Goal: Navigation & Orientation: Find specific page/section

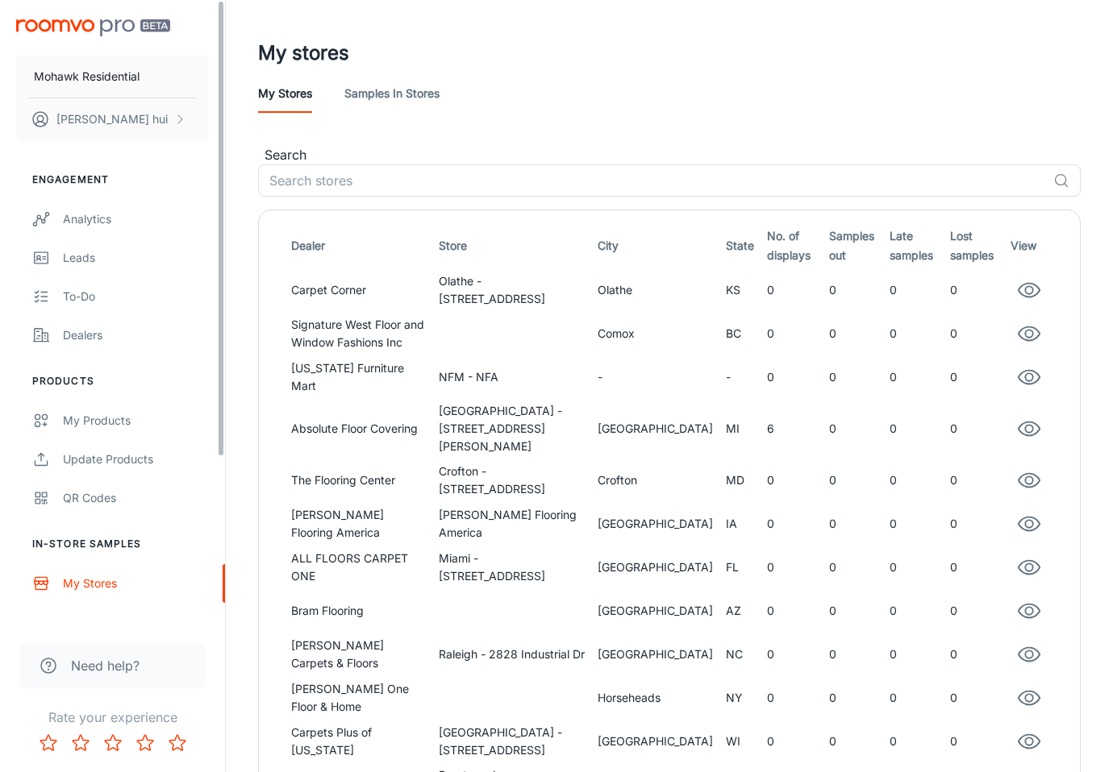
click at [146, 29] on img "scrollable content" at bounding box center [93, 27] width 154 height 17
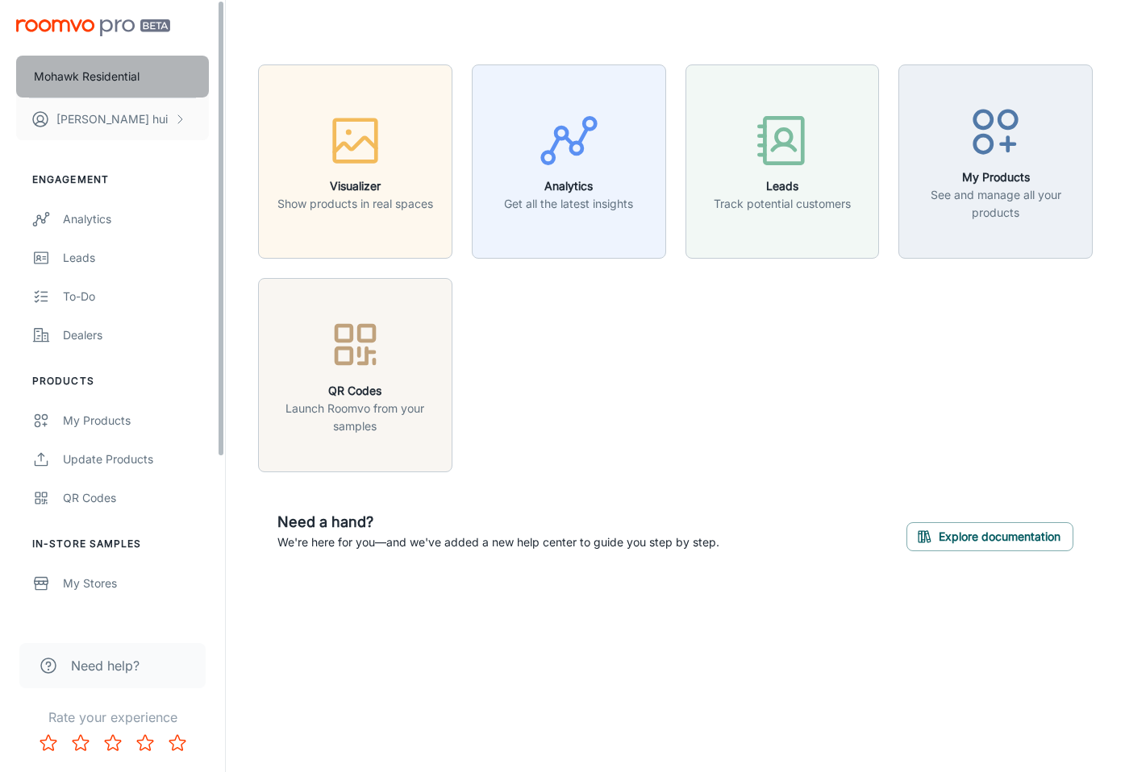
click at [114, 65] on button "Mohawk Residential" at bounding box center [112, 77] width 193 height 42
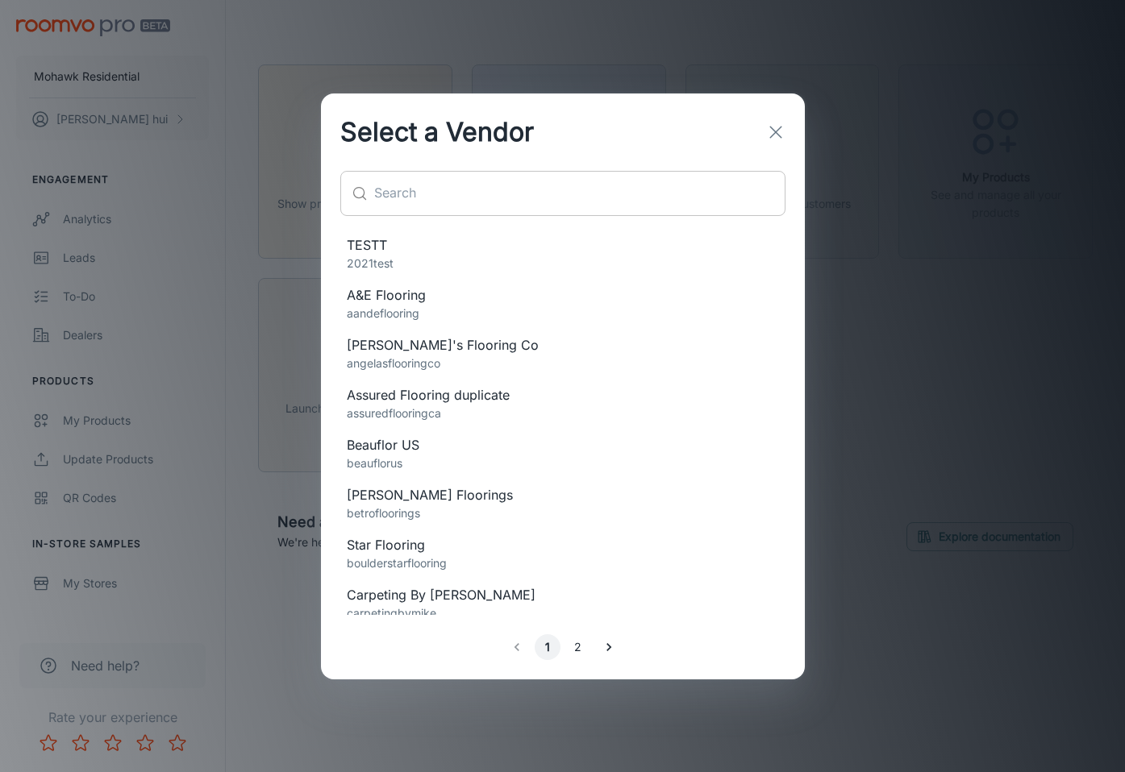
click at [601, 176] on input "text" at bounding box center [579, 193] width 411 height 45
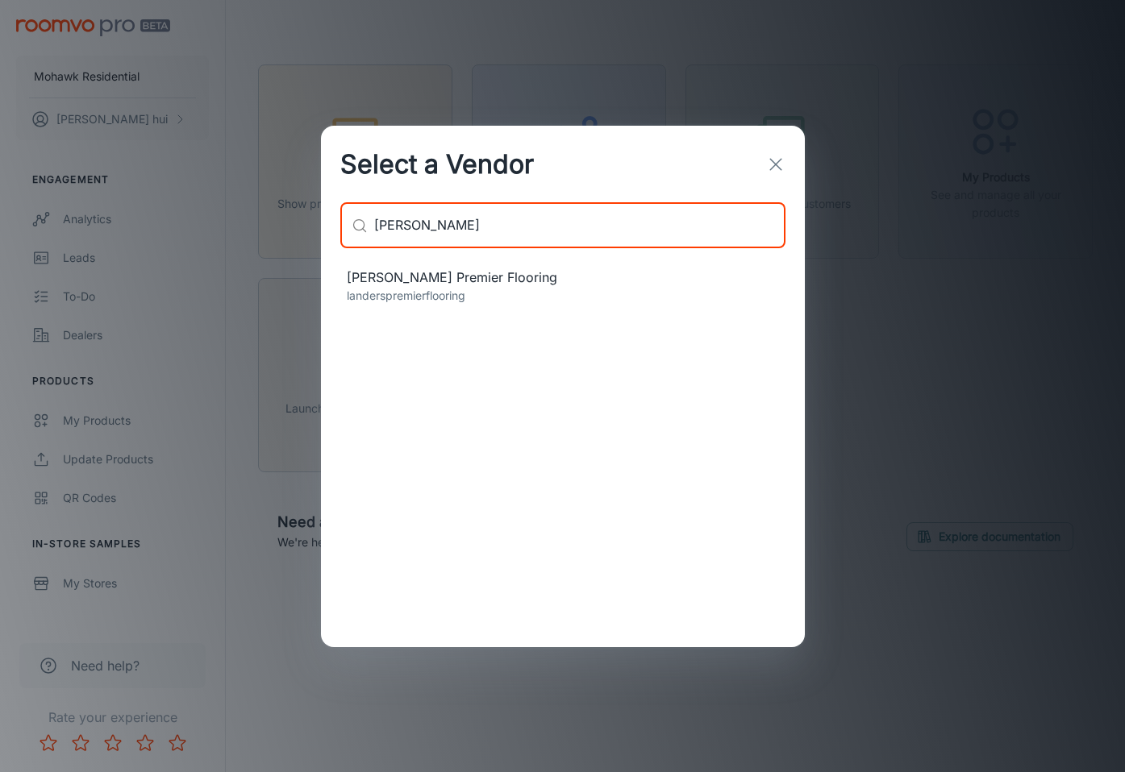
type input "[PERSON_NAME]"
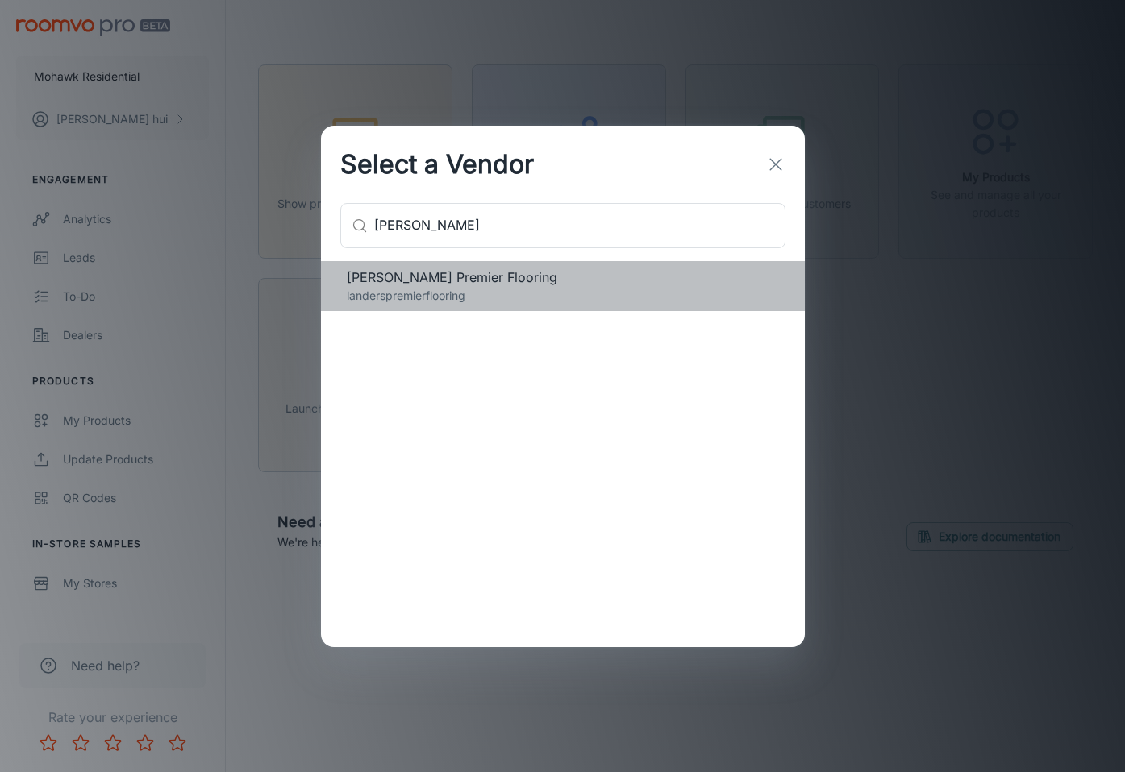
click at [440, 275] on span "[PERSON_NAME] Premier Flooring" at bounding box center [563, 277] width 432 height 19
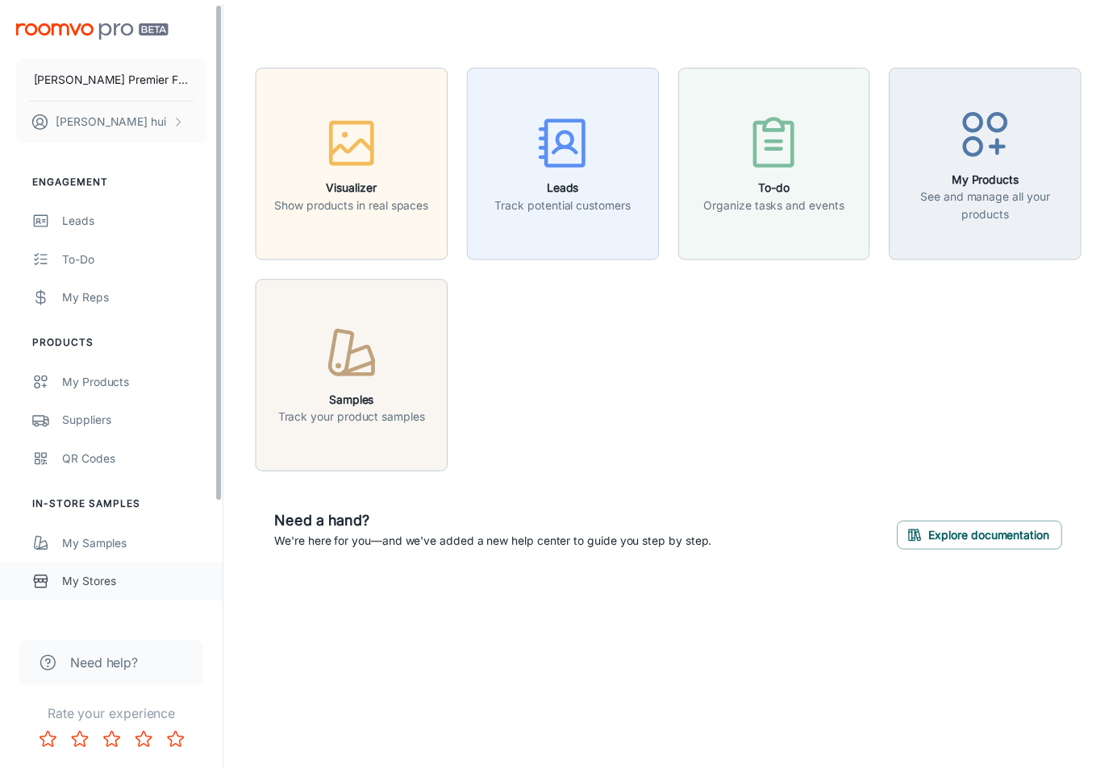
scroll to position [150, 0]
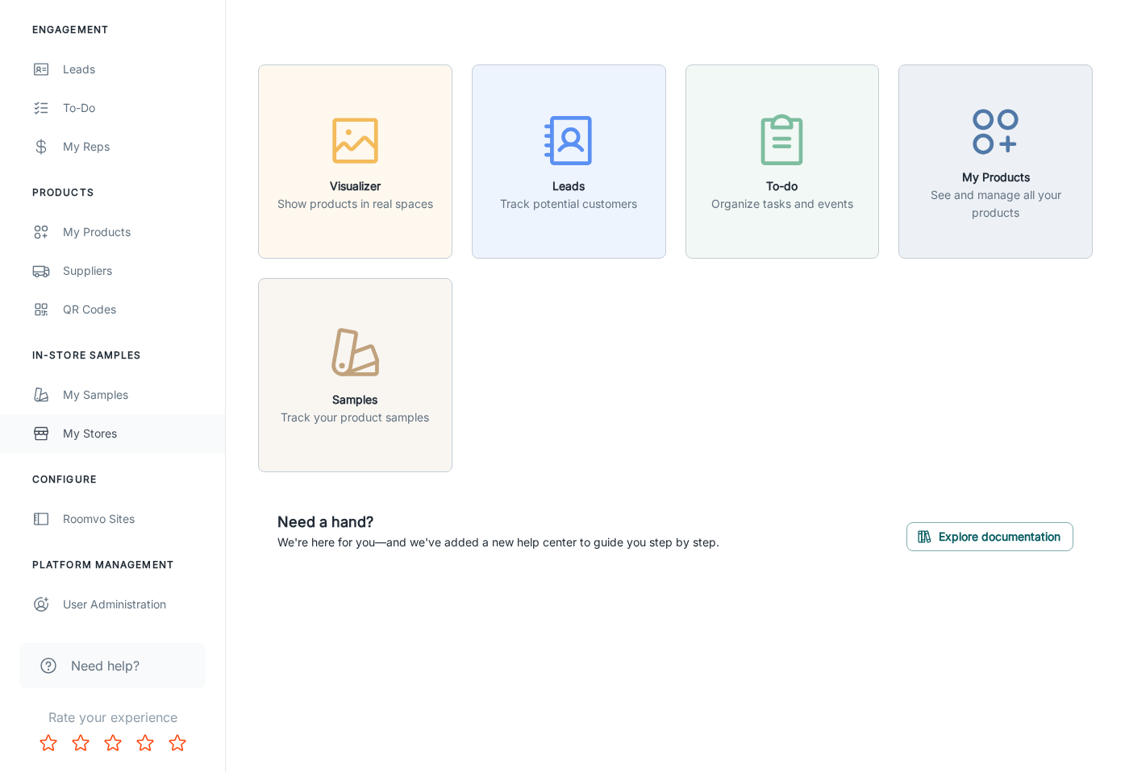
click at [65, 434] on div "My Stores" at bounding box center [136, 434] width 146 height 18
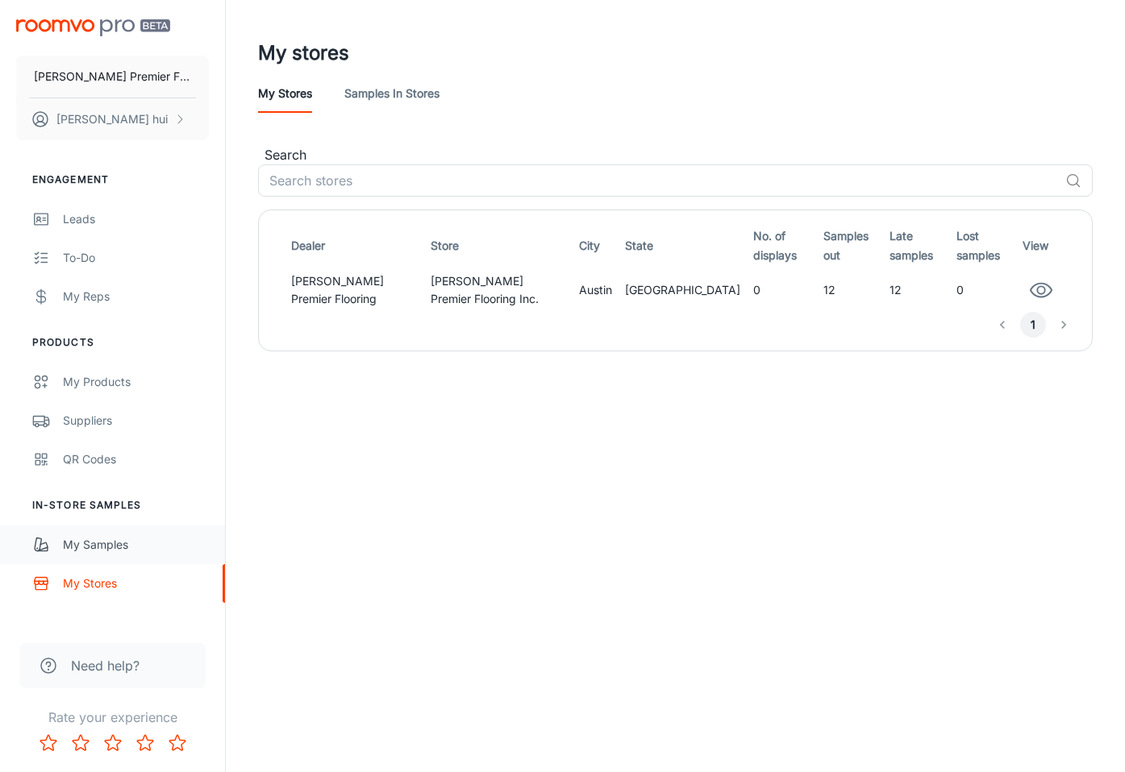
click at [76, 541] on div "My Samples" at bounding box center [136, 545] width 146 height 18
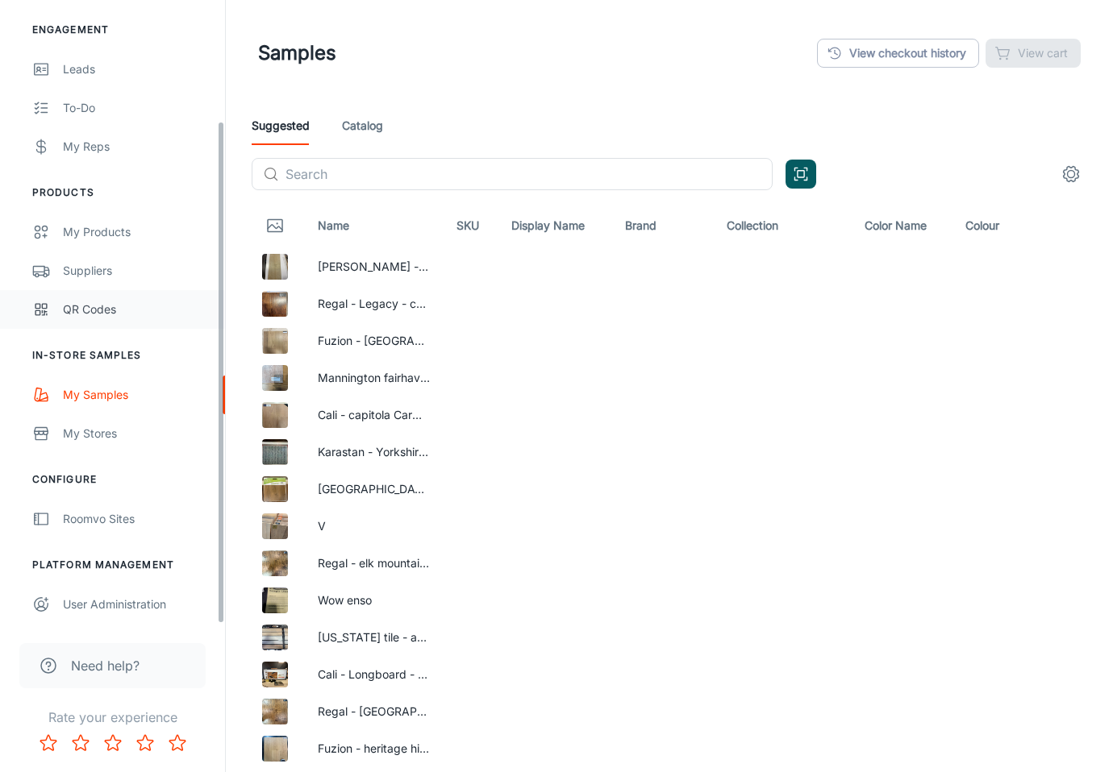
scroll to position [10, 0]
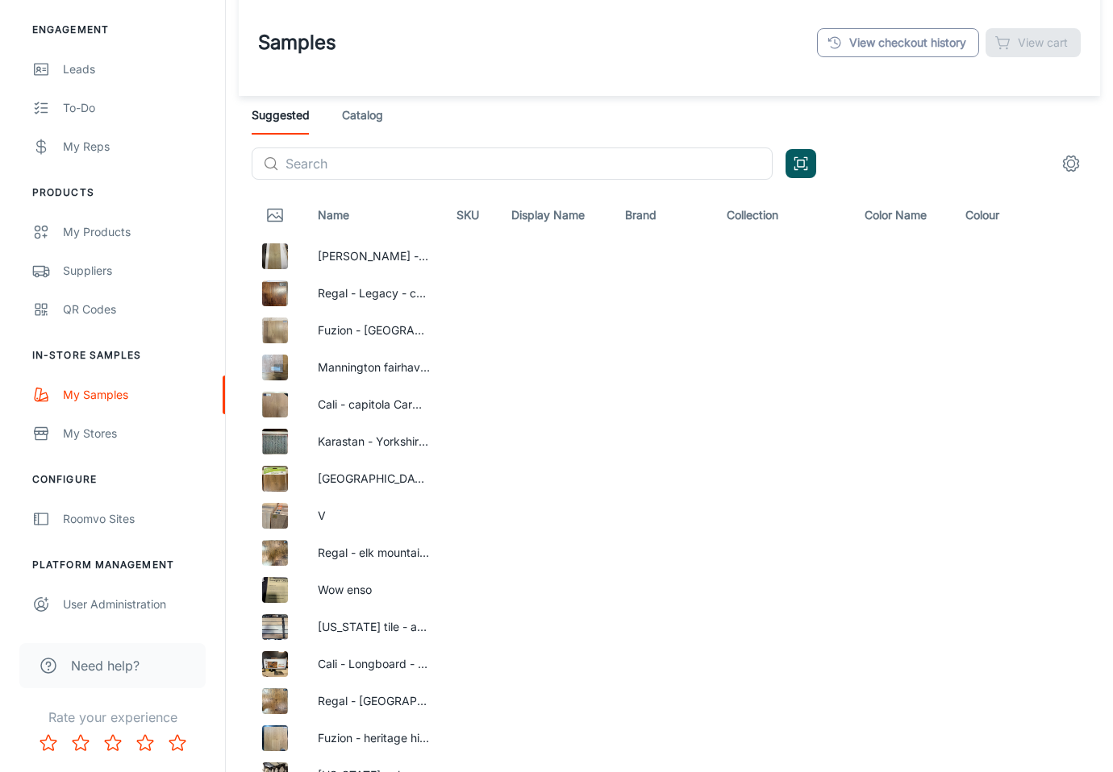
click at [897, 47] on link "View checkout history" at bounding box center [898, 42] width 162 height 29
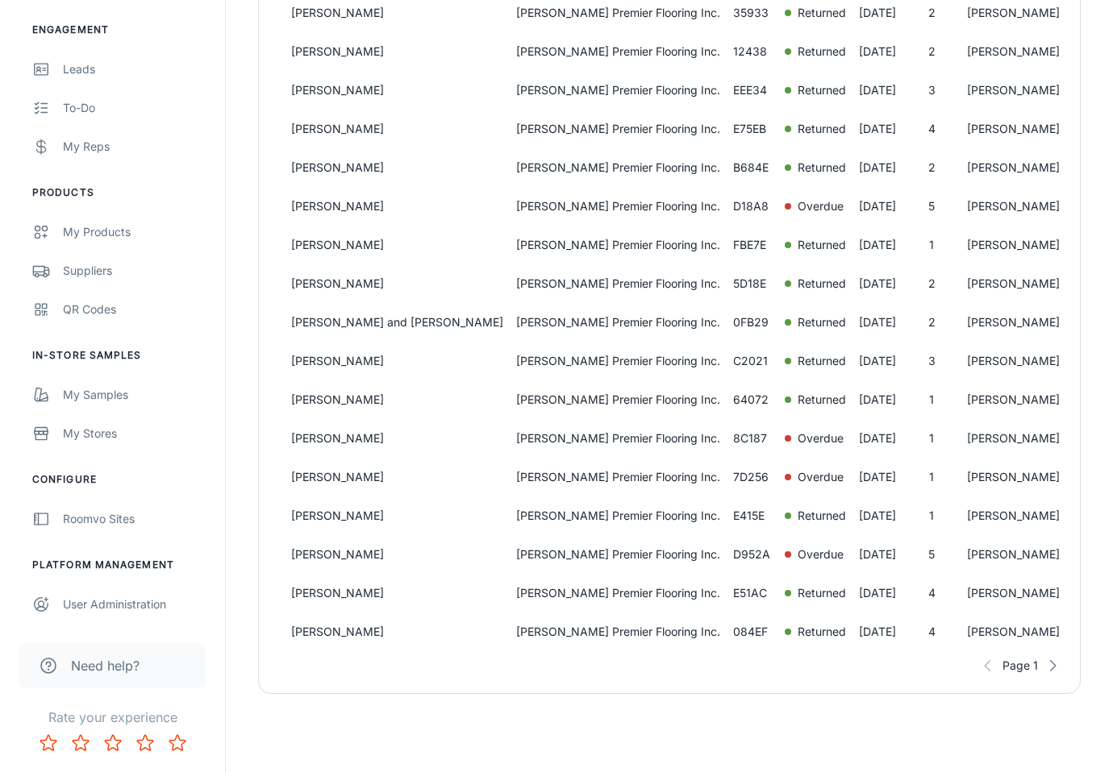
scroll to position [855, 0]
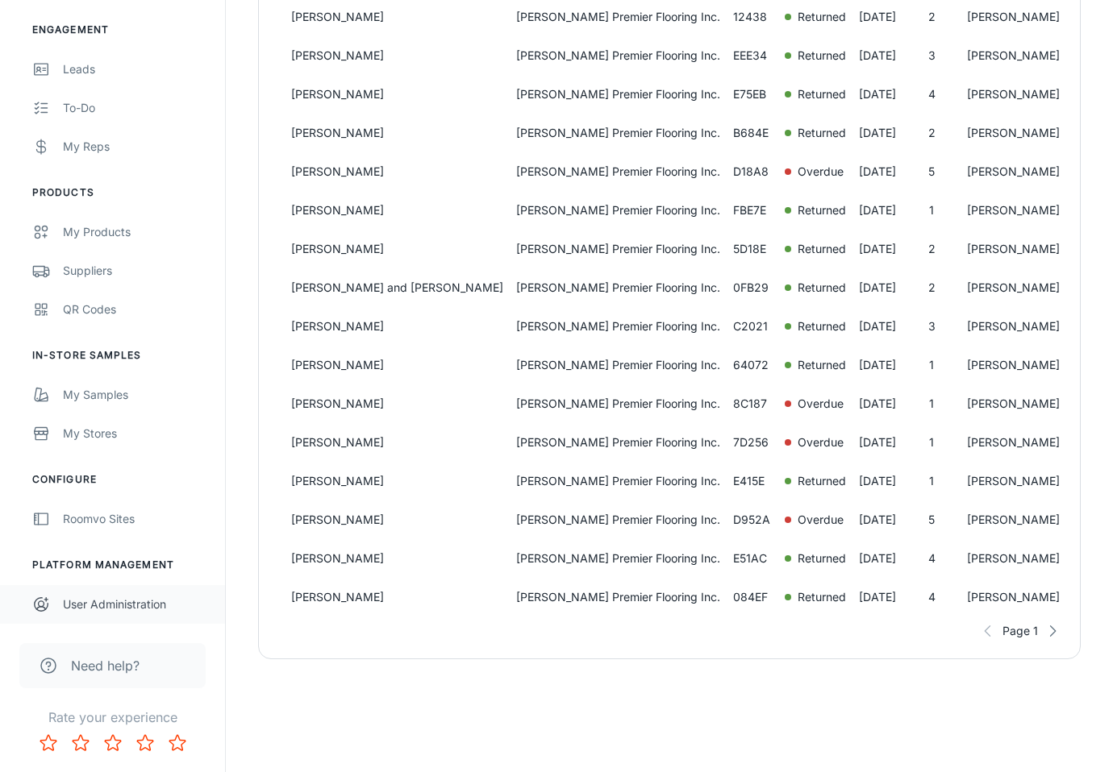
click at [107, 619] on link "User Administration" at bounding box center [112, 604] width 225 height 39
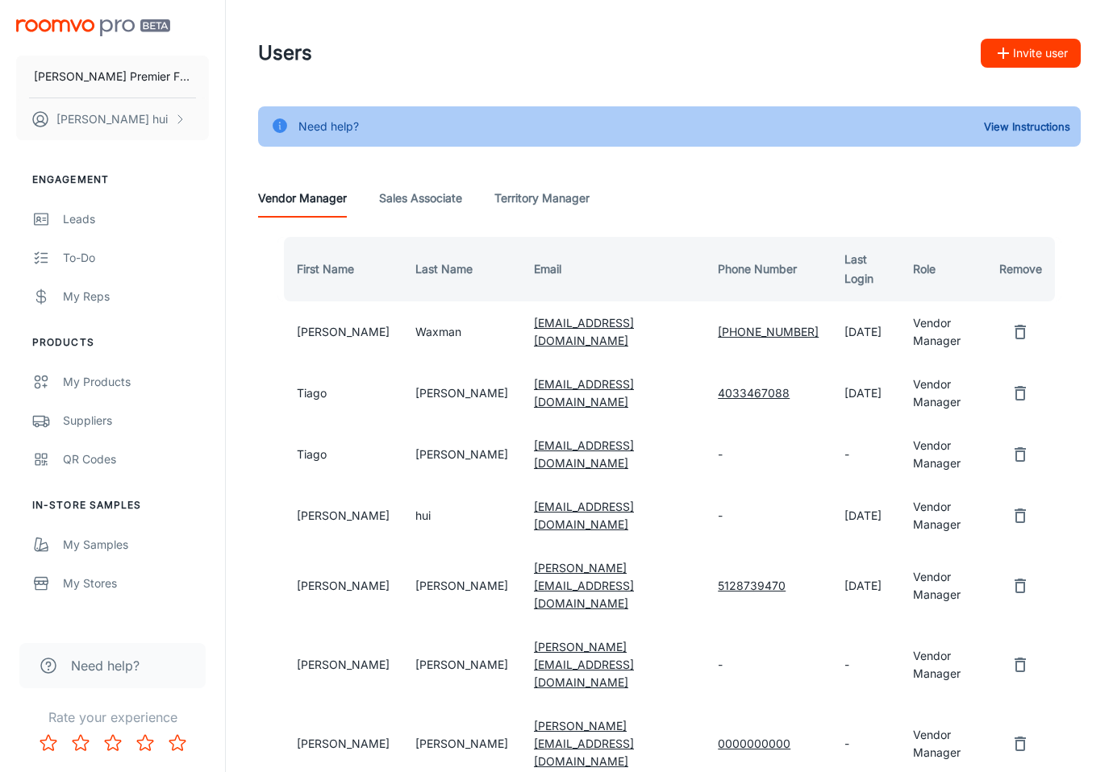
click at [80, 24] on img "scrollable content" at bounding box center [93, 27] width 154 height 17
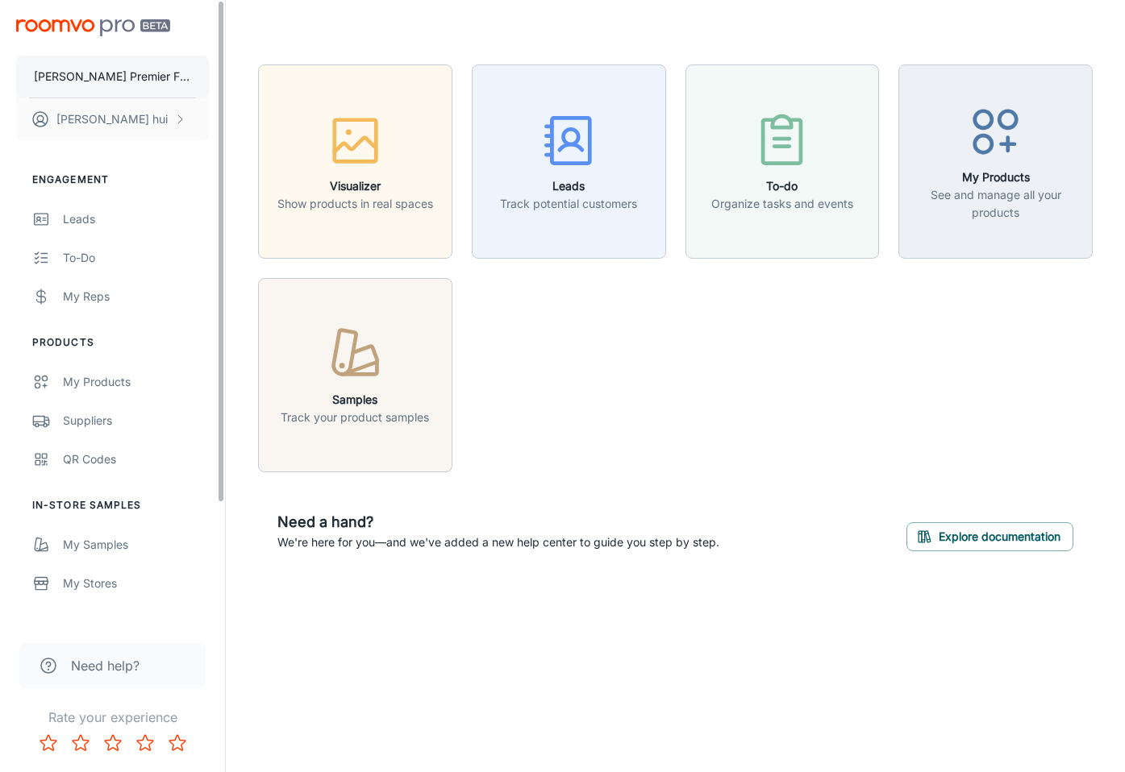
click at [90, 56] on button "[PERSON_NAME] Premier Flooring" at bounding box center [112, 77] width 193 height 42
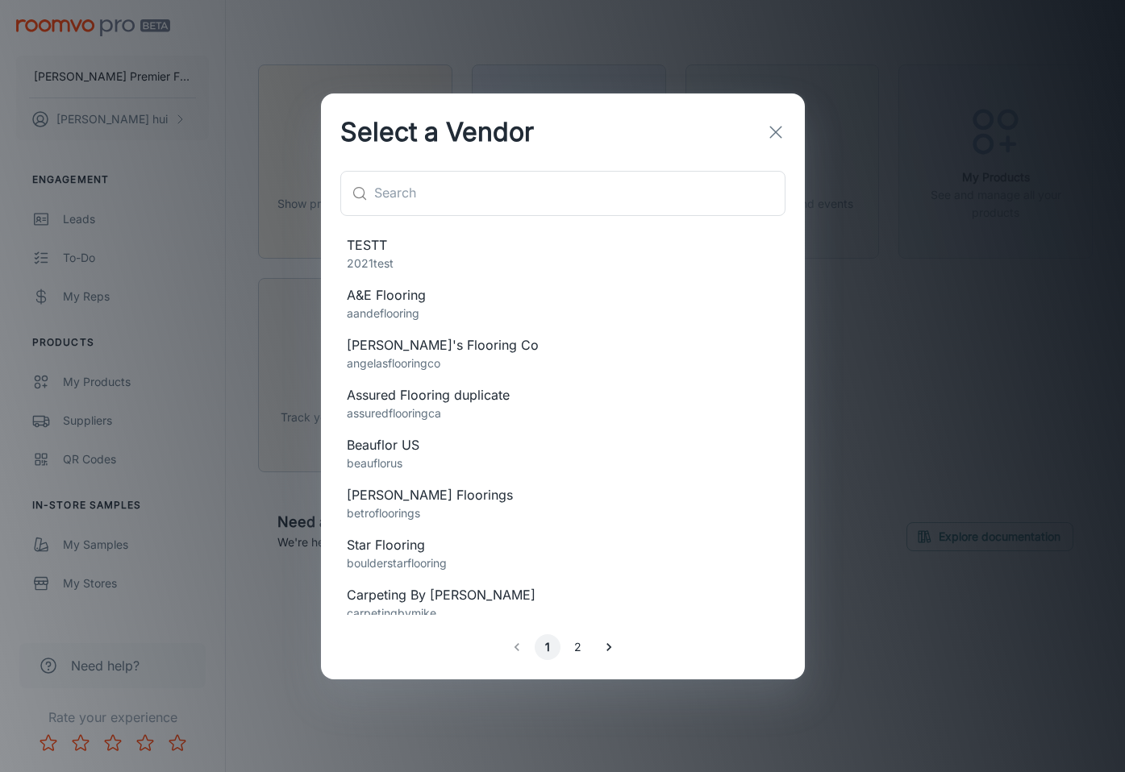
click at [453, 246] on span "TESTT" at bounding box center [563, 244] width 432 height 19
